Goal: Task Accomplishment & Management: Complete application form

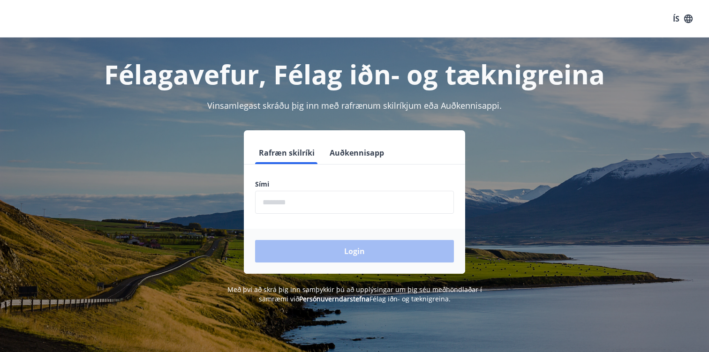
click at [348, 208] on input "phone" at bounding box center [354, 202] width 199 height 23
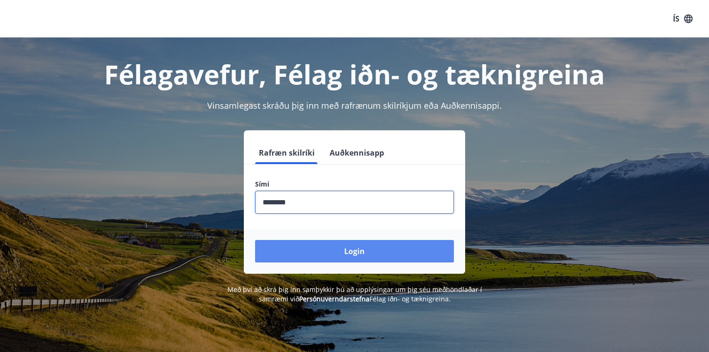
type input "********"
click at [322, 259] on button "Login" at bounding box center [354, 251] width 199 height 23
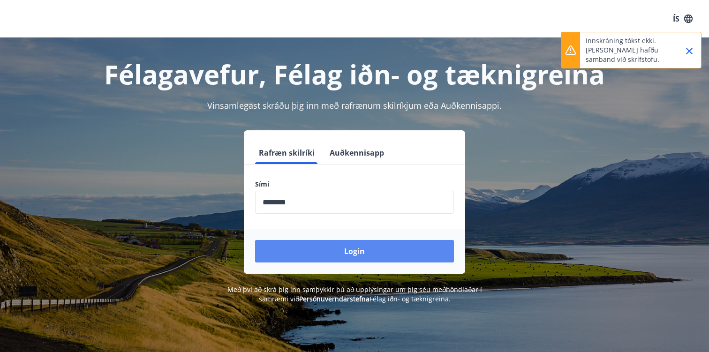
click at [307, 248] on button "Login" at bounding box center [354, 251] width 199 height 23
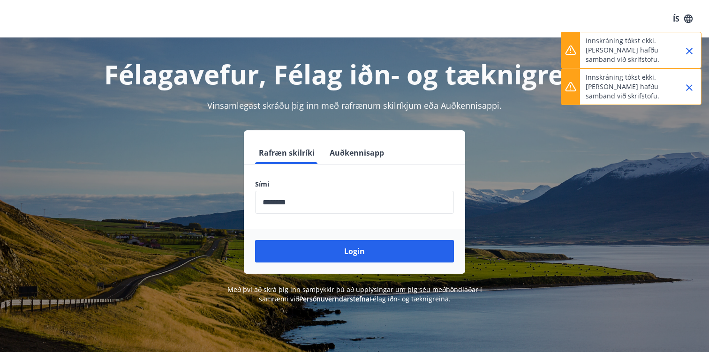
click at [691, 87] on icon "Close" at bounding box center [689, 87] width 11 height 11
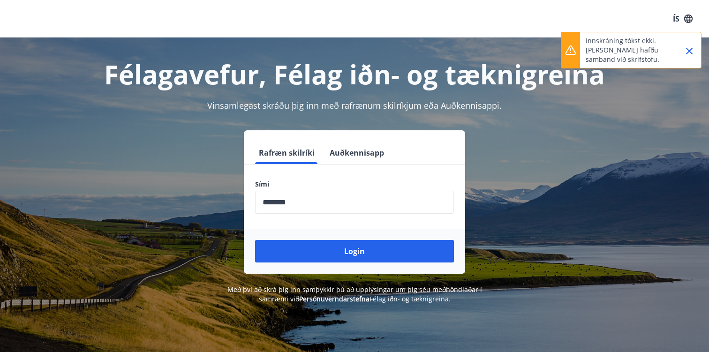
click at [690, 45] on icon "Close" at bounding box center [689, 50] width 11 height 11
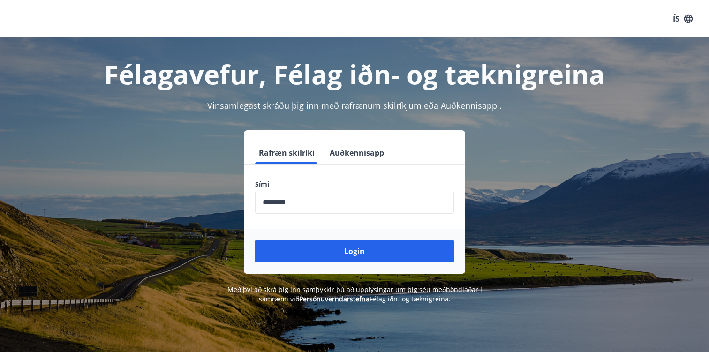
click at [315, 212] on input "phone" at bounding box center [354, 202] width 199 height 23
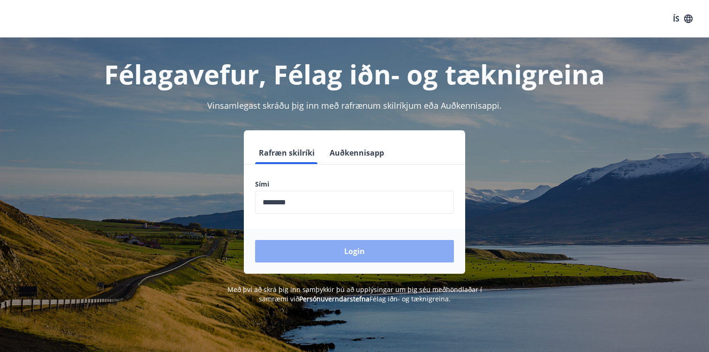
click at [319, 250] on button "Login" at bounding box center [354, 251] width 199 height 23
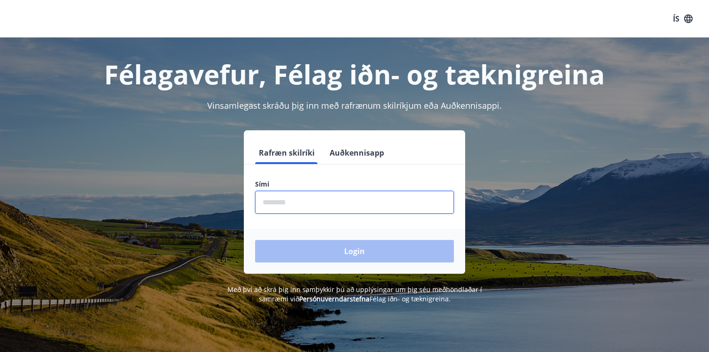
click at [310, 210] on input "phone" at bounding box center [354, 202] width 199 height 23
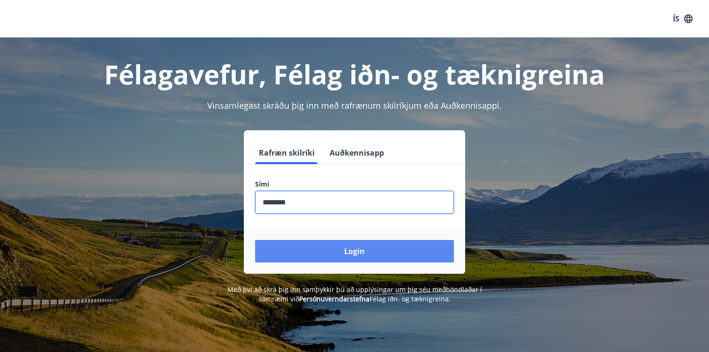
click at [291, 251] on button "Login" at bounding box center [354, 251] width 199 height 23
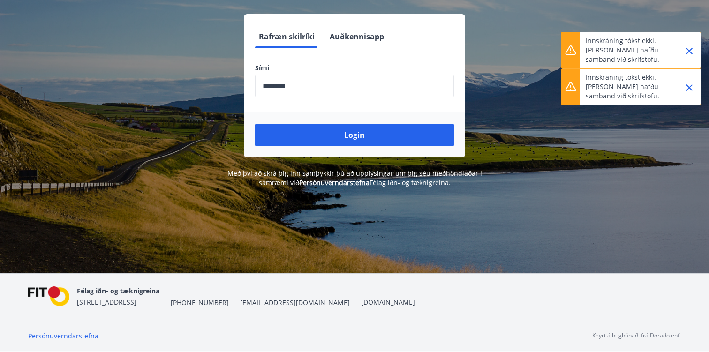
scroll to position [116, 0]
click at [558, 199] on div "Félagavefur, Félag iðn- og tæknigreina Vinsamlegast skráðu þig inn með rafrænum…" at bounding box center [354, 97] width 709 height 352
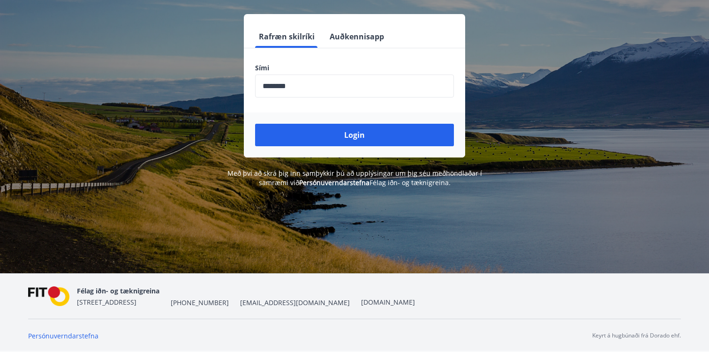
click at [315, 89] on input "phone" at bounding box center [354, 86] width 199 height 23
click at [355, 135] on button "Login" at bounding box center [354, 135] width 199 height 23
click at [262, 92] on input "phone" at bounding box center [354, 86] width 199 height 23
click at [263, 91] on input "phone" at bounding box center [354, 86] width 199 height 23
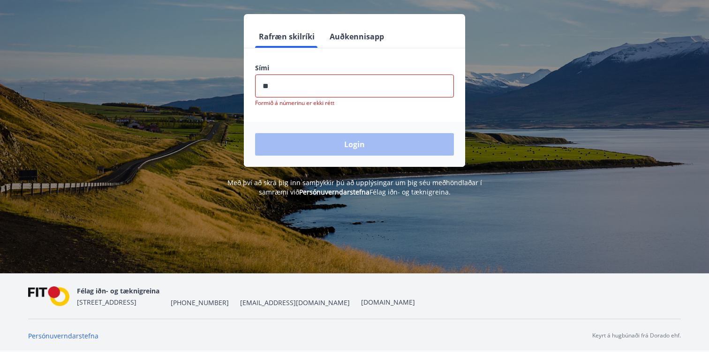
type input "*"
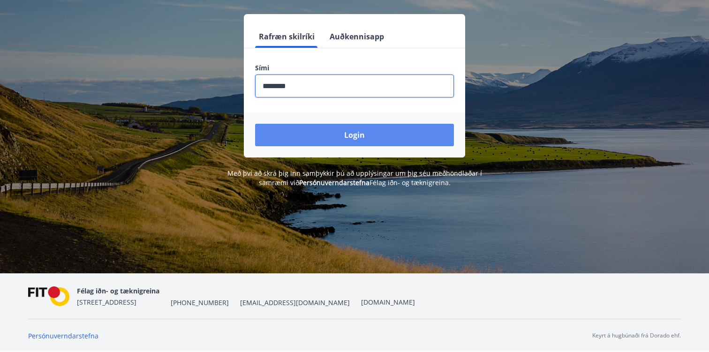
type input "********"
click at [352, 130] on button "Login" at bounding box center [354, 135] width 199 height 23
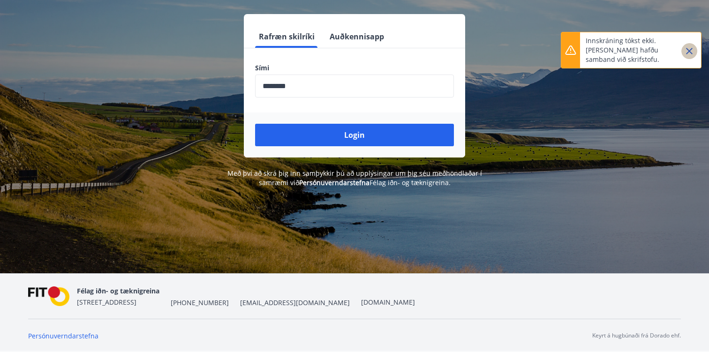
click at [690, 48] on icon "Close" at bounding box center [689, 50] width 11 height 11
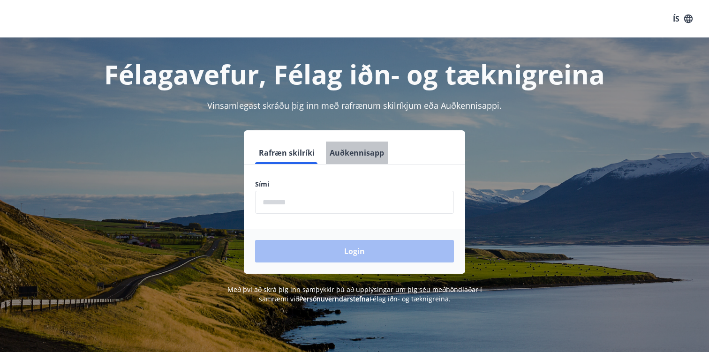
click at [352, 152] on button "Auðkennisapp" at bounding box center [357, 153] width 62 height 23
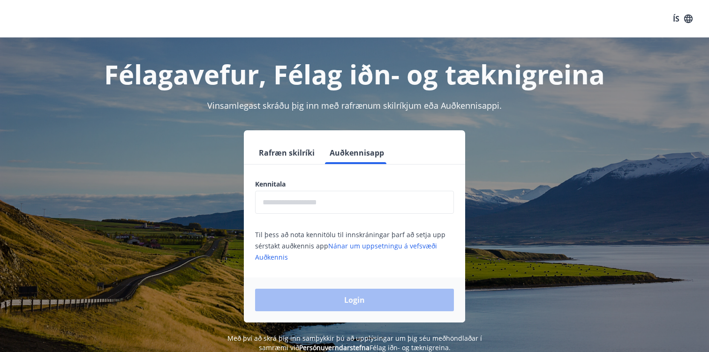
click at [282, 151] on button "Rafræn skilríki" at bounding box center [286, 153] width 63 height 23
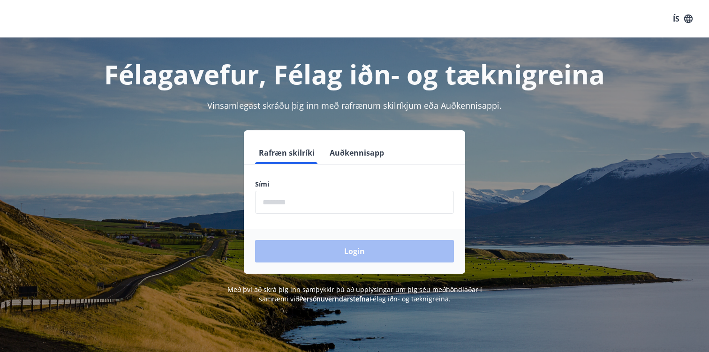
click at [296, 202] on input "phone" at bounding box center [354, 202] width 199 height 23
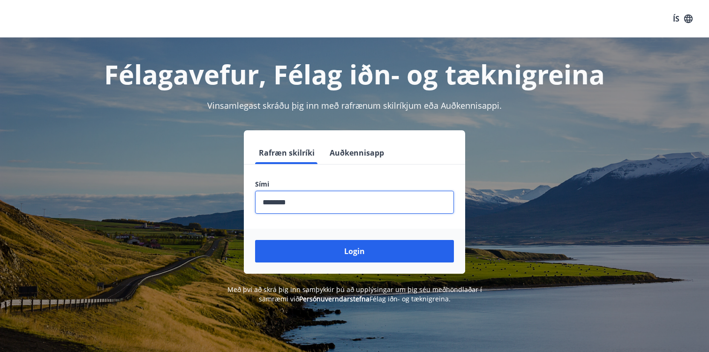
type input "********"
click at [355, 251] on button "Login" at bounding box center [354, 251] width 199 height 23
